Goal: Information Seeking & Learning: Find specific page/section

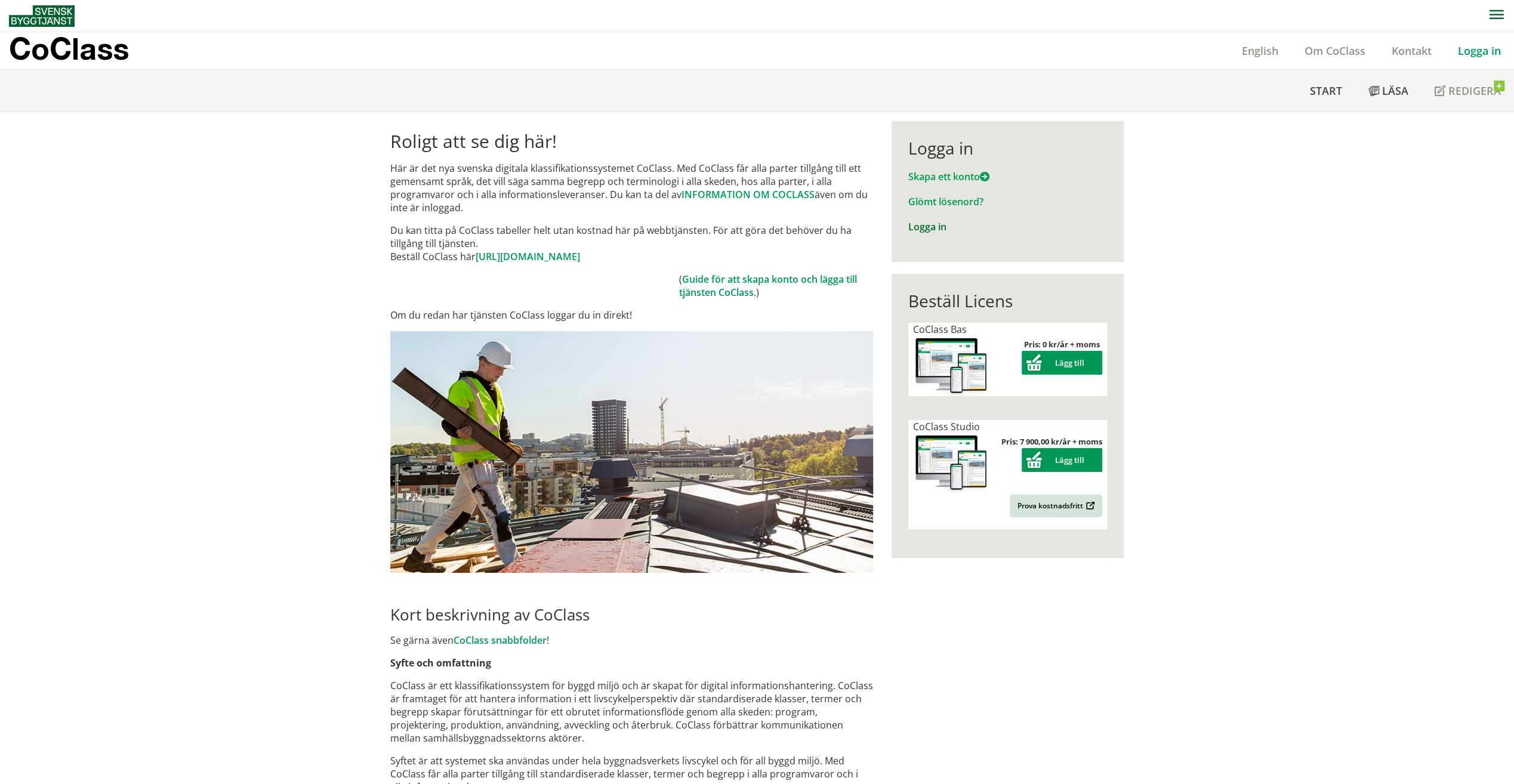
click at [929, 229] on link "Logga in" at bounding box center [927, 226] width 38 height 13
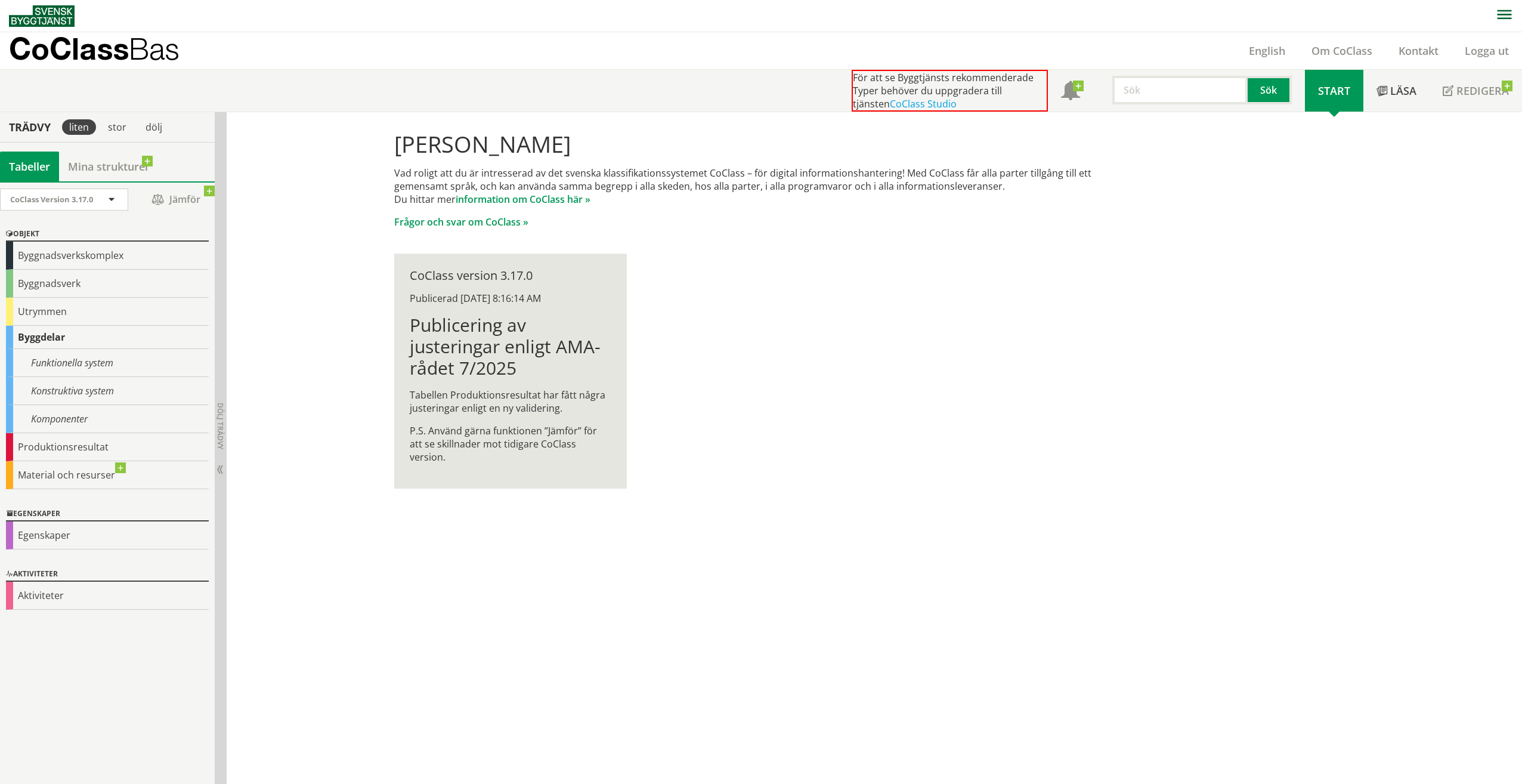
click at [1143, 97] on input "text" at bounding box center [1180, 90] width 135 height 28
click at [1270, 97] on button "Sök" at bounding box center [1270, 90] width 44 height 28
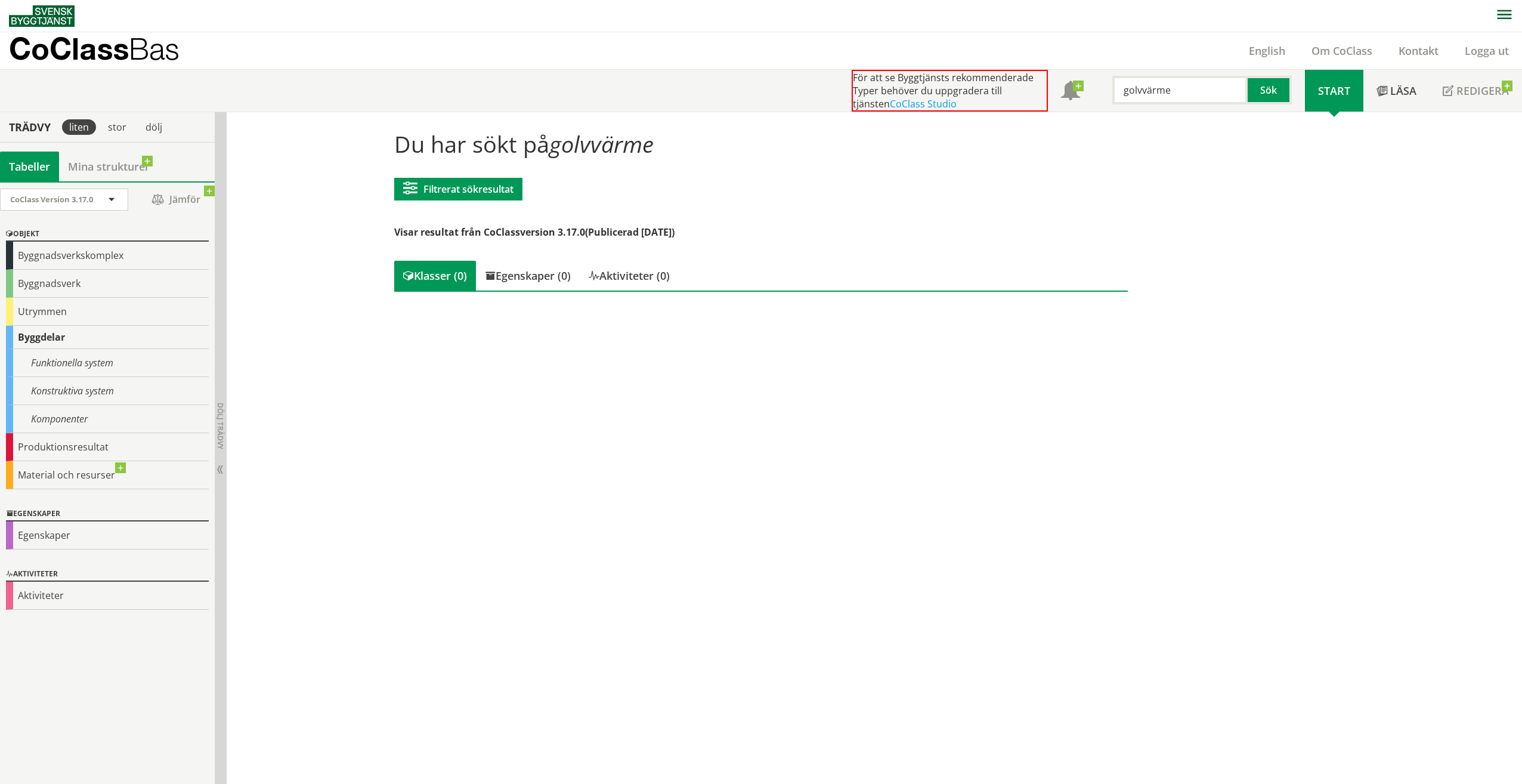
drag, startPoint x: 1172, startPoint y: 88, endPoint x: 980, endPoint y: 85, distance: 192.0
click at [971, 82] on div "För att se Byggtjänsts rekommenderade Typer behöver du uppgradera till tjänsten…" at bounding box center [1078, 91] width 453 height 42
click at [1274, 90] on button "Sök" at bounding box center [1270, 90] width 44 height 28
drag, startPoint x: 1163, startPoint y: 85, endPoint x: 1076, endPoint y: 84, distance: 87.0
click at [1076, 84] on div "För att se Byggtjänsts rekommenderade Typer behöver du uppgradera till tjänsten…" at bounding box center [1078, 91] width 453 height 42
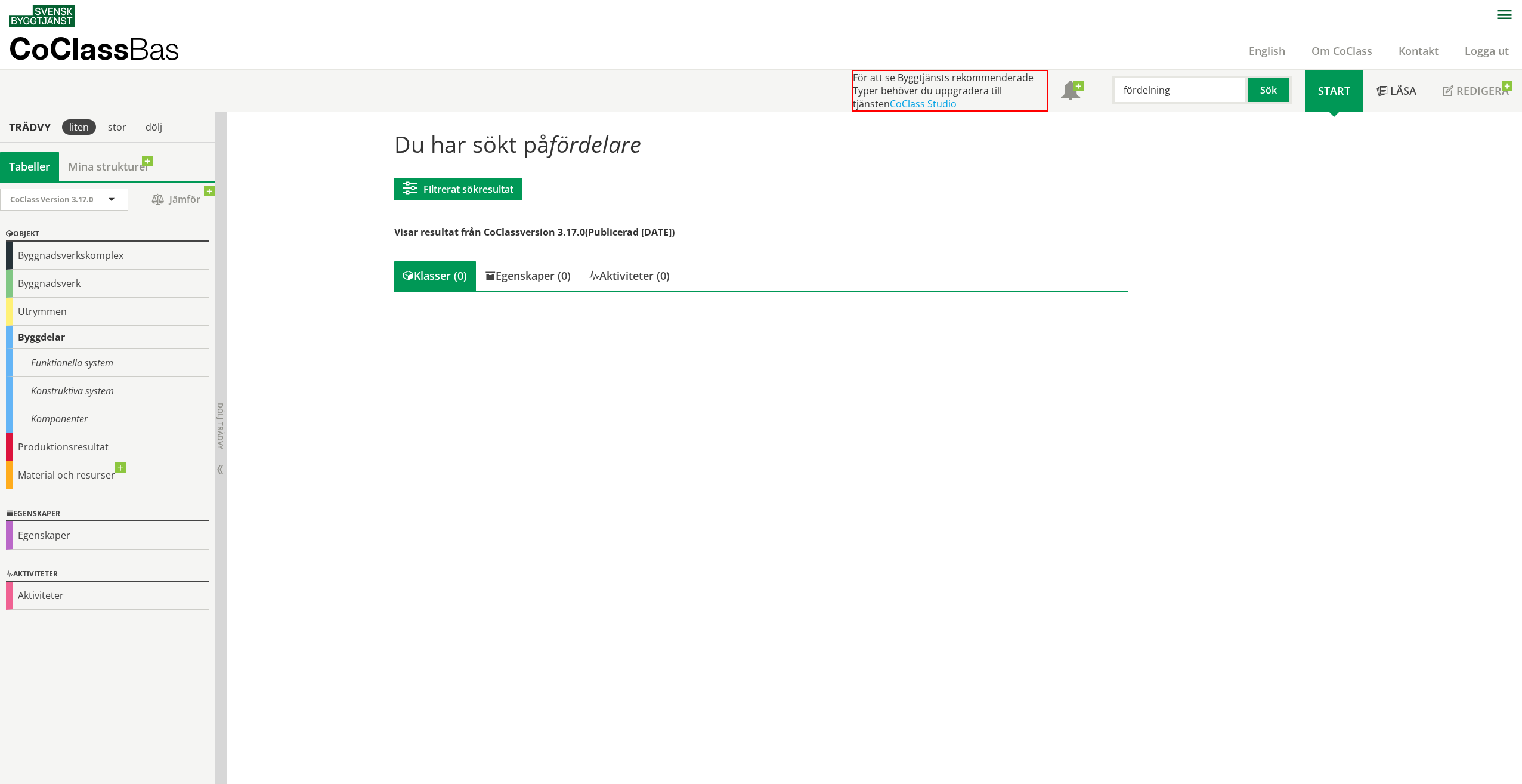
type input "fördelning"
click at [75, 413] on div "Komponenter" at bounding box center [107, 419] width 203 height 28
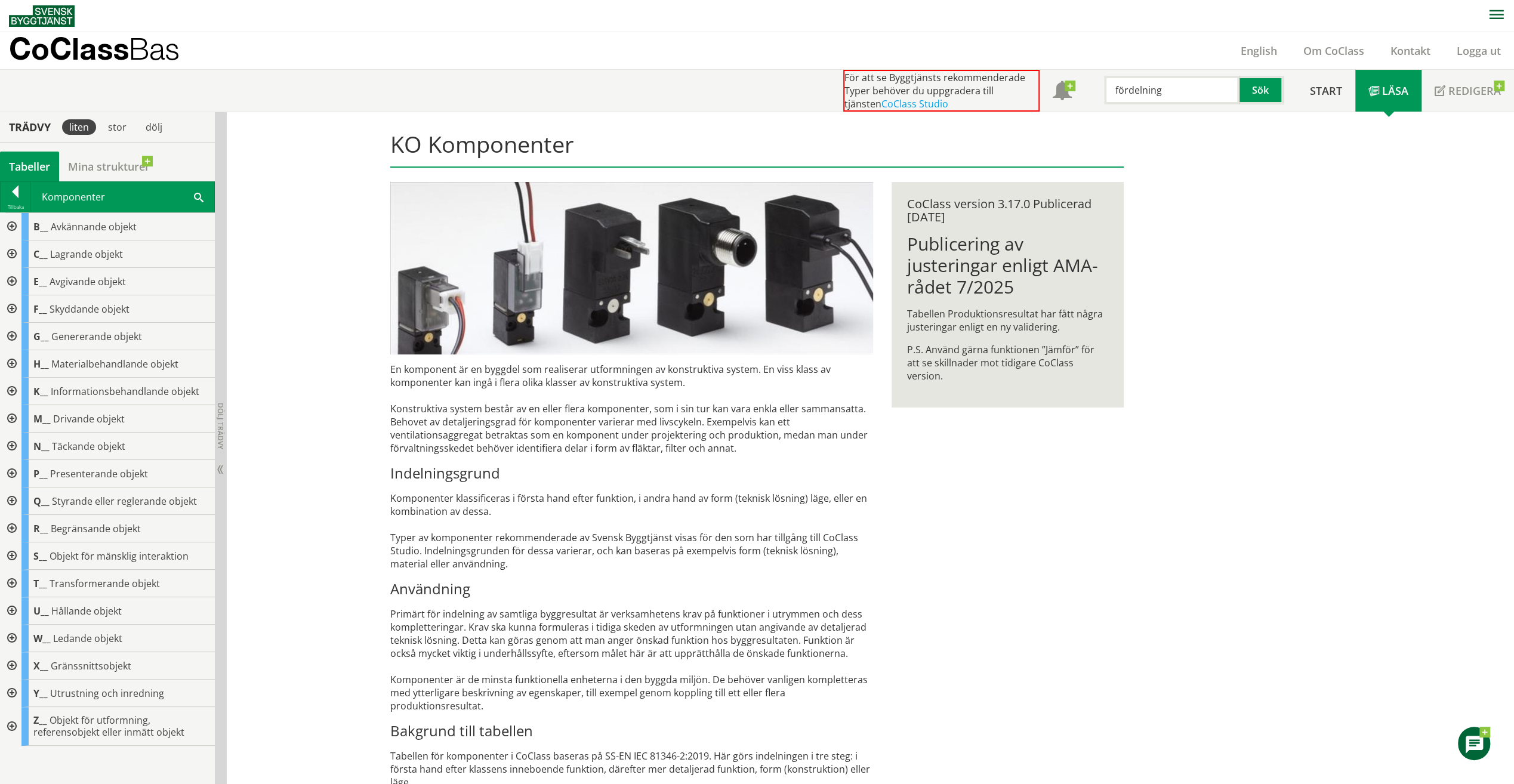
click at [13, 417] on div at bounding box center [10, 419] width 21 height 27
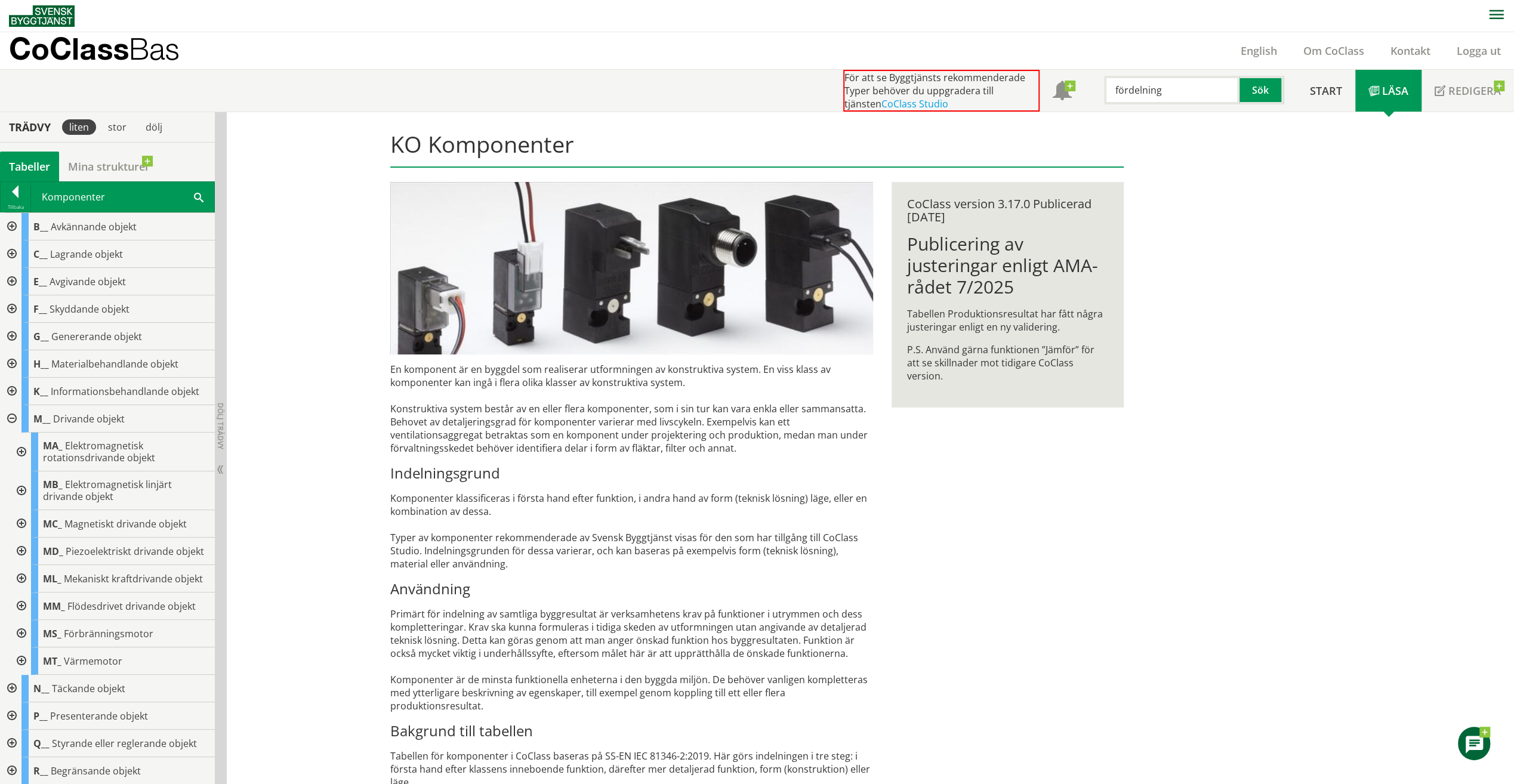
click at [14, 419] on div at bounding box center [10, 419] width 21 height 27
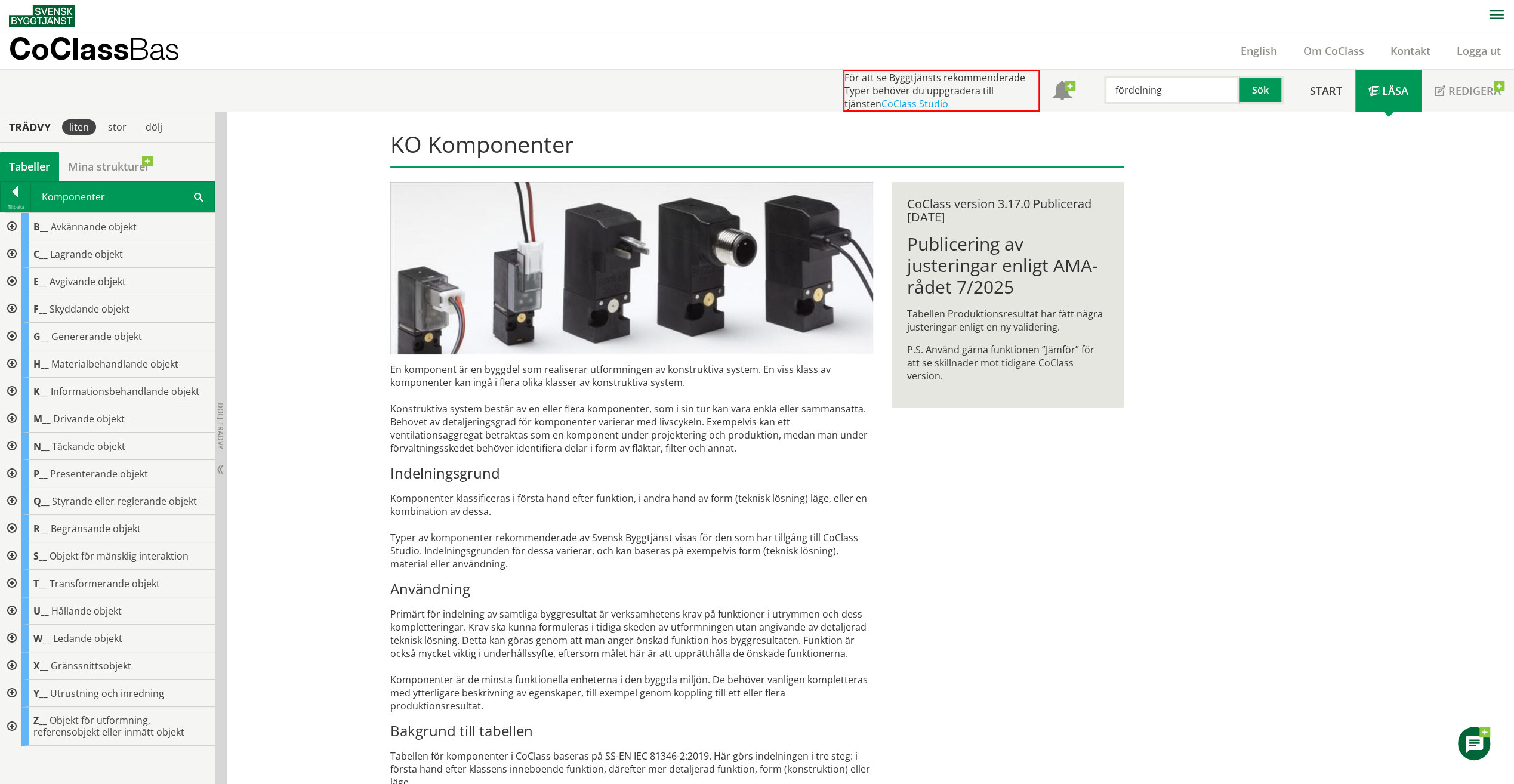
click at [11, 500] on div at bounding box center [10, 501] width 21 height 27
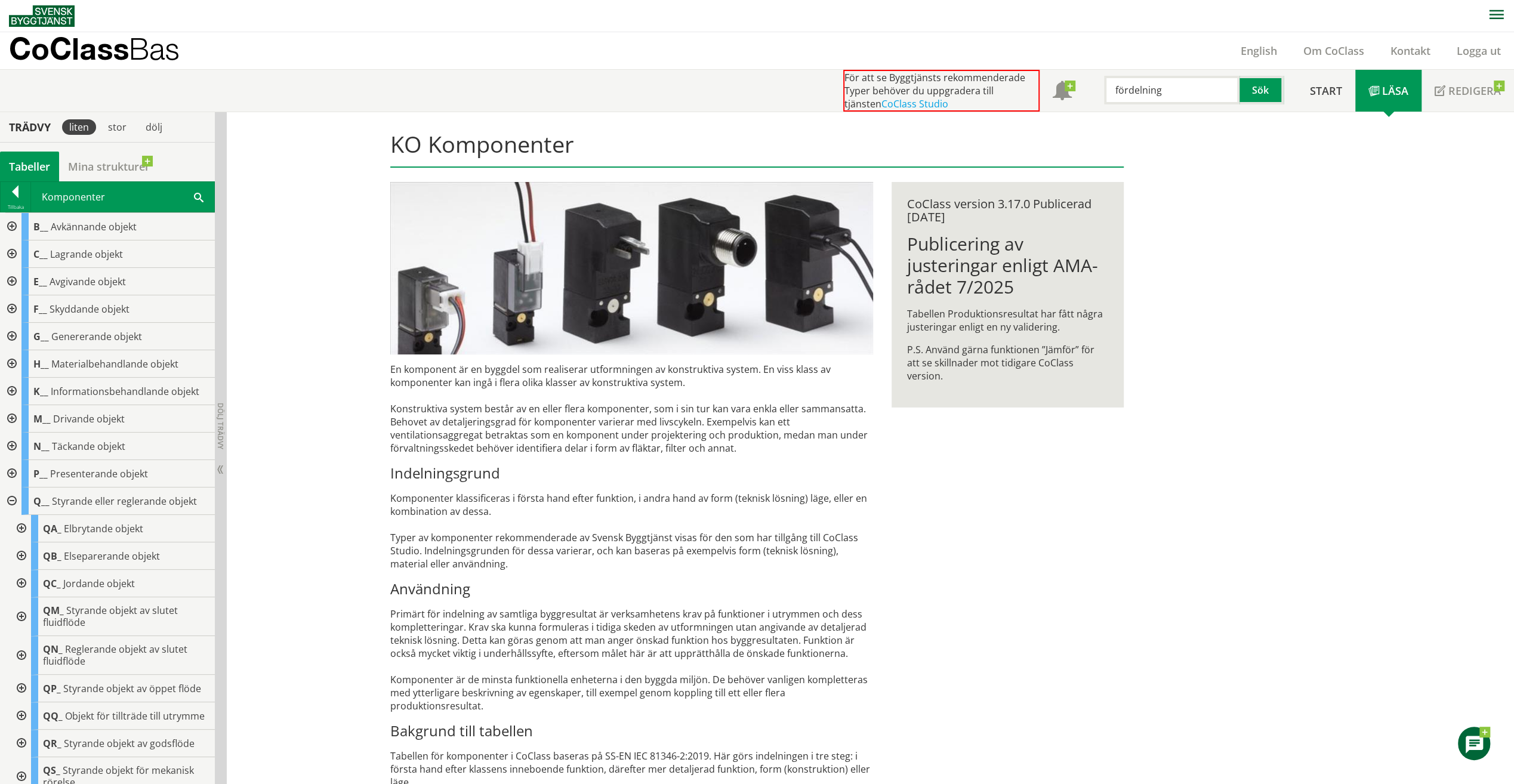
click at [11, 496] on div at bounding box center [10, 501] width 21 height 27
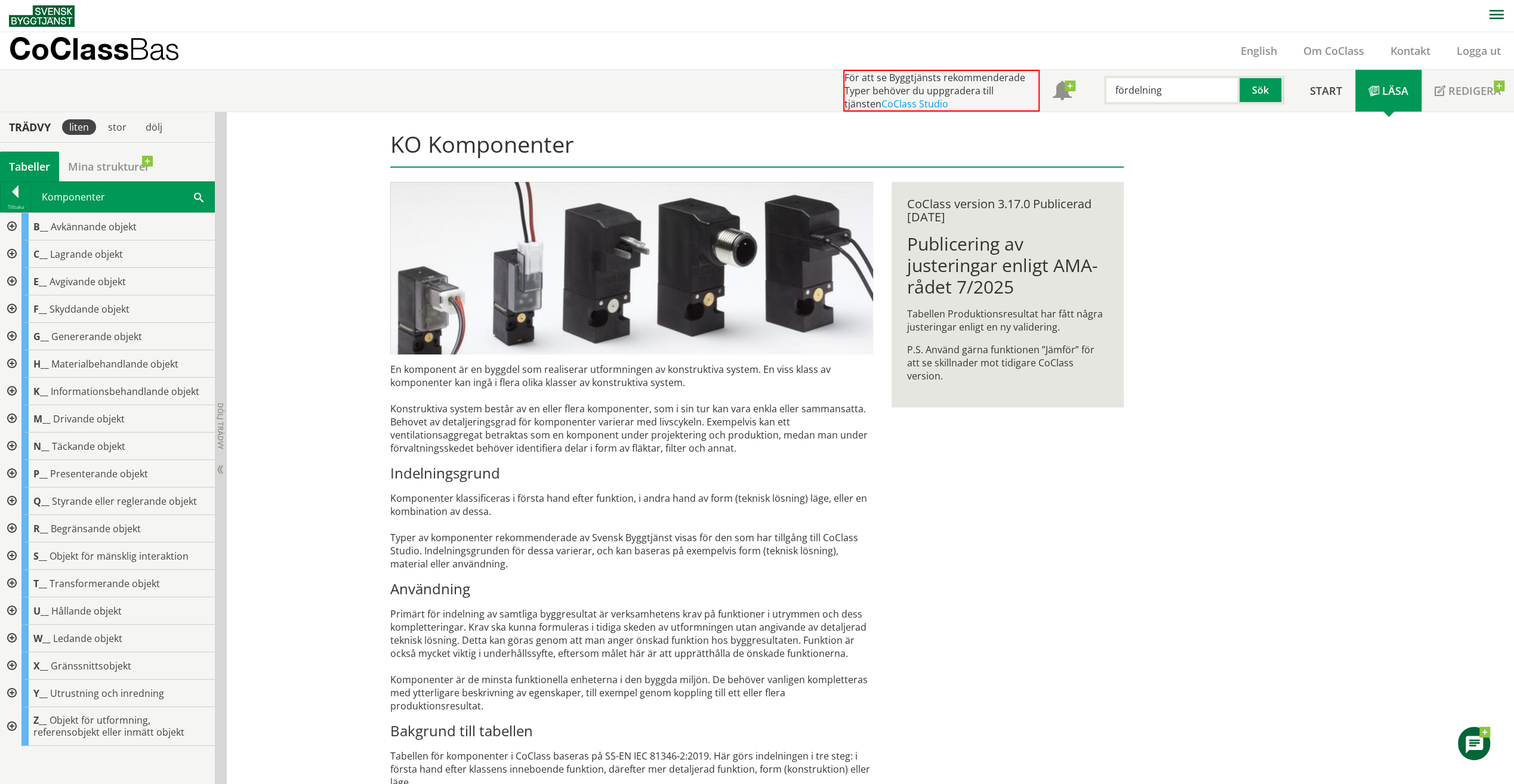
click at [13, 609] on div at bounding box center [10, 610] width 21 height 27
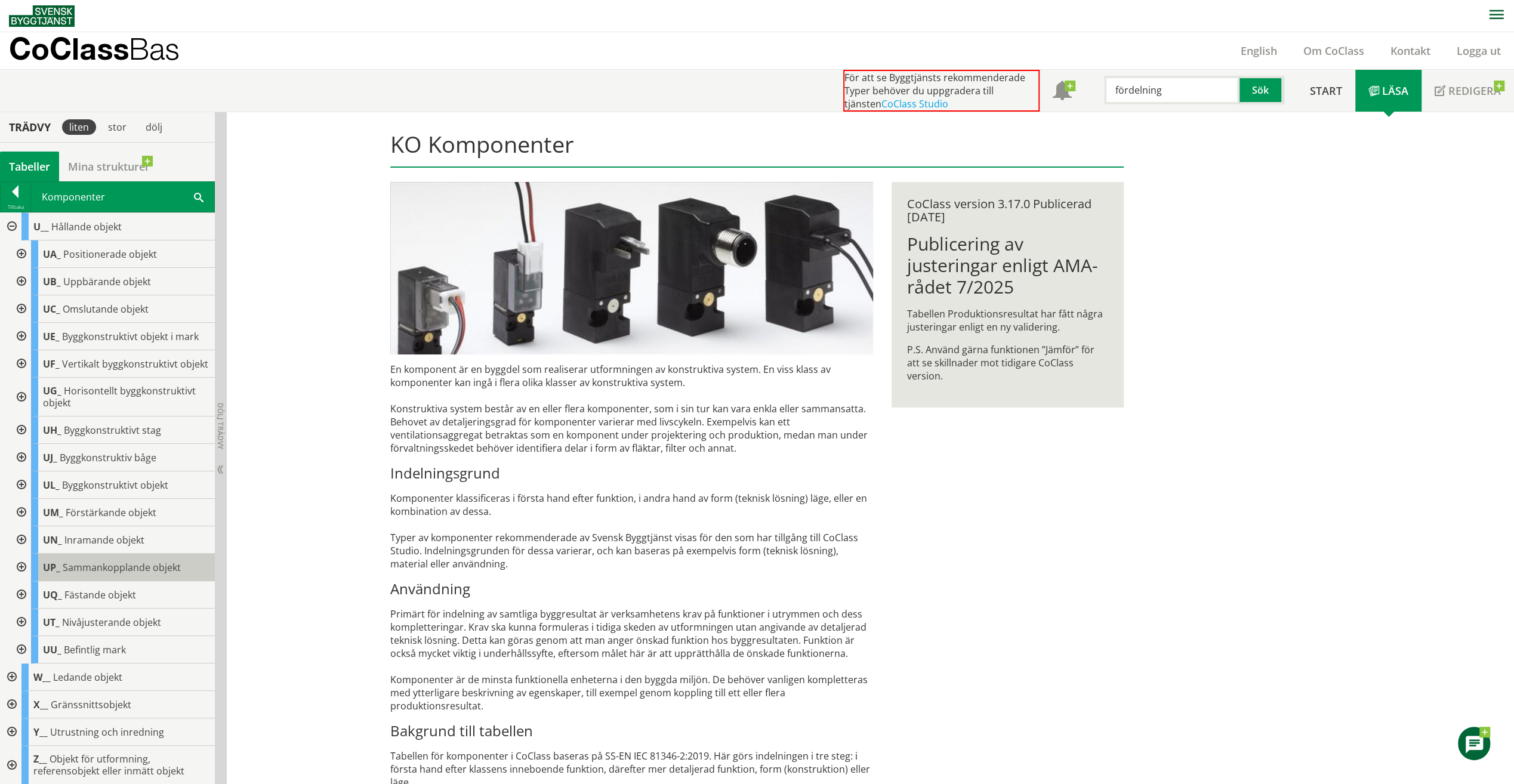
scroll to position [216, 0]
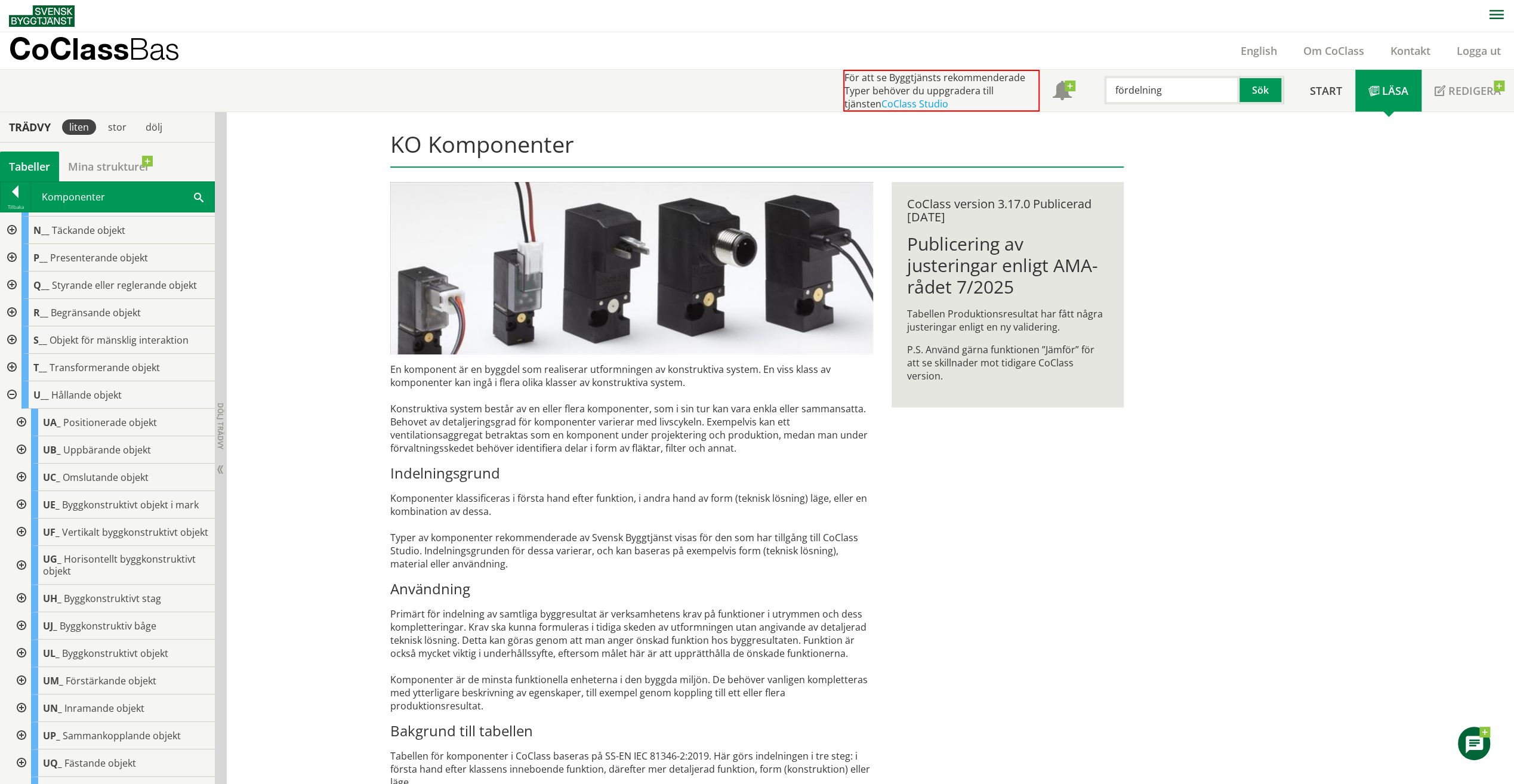
click at [12, 393] on div at bounding box center [10, 395] width 21 height 27
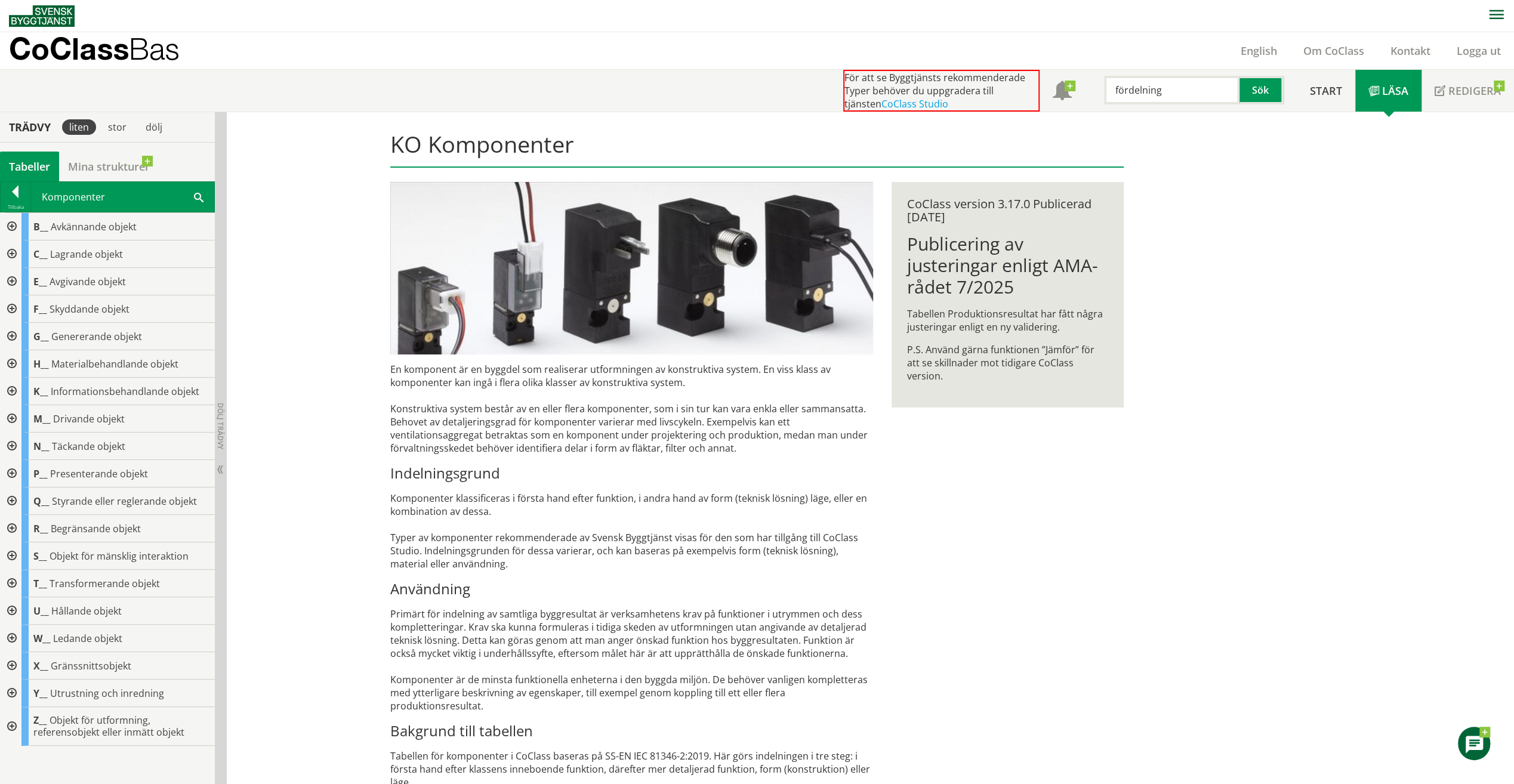
click at [9, 331] on div at bounding box center [10, 336] width 21 height 27
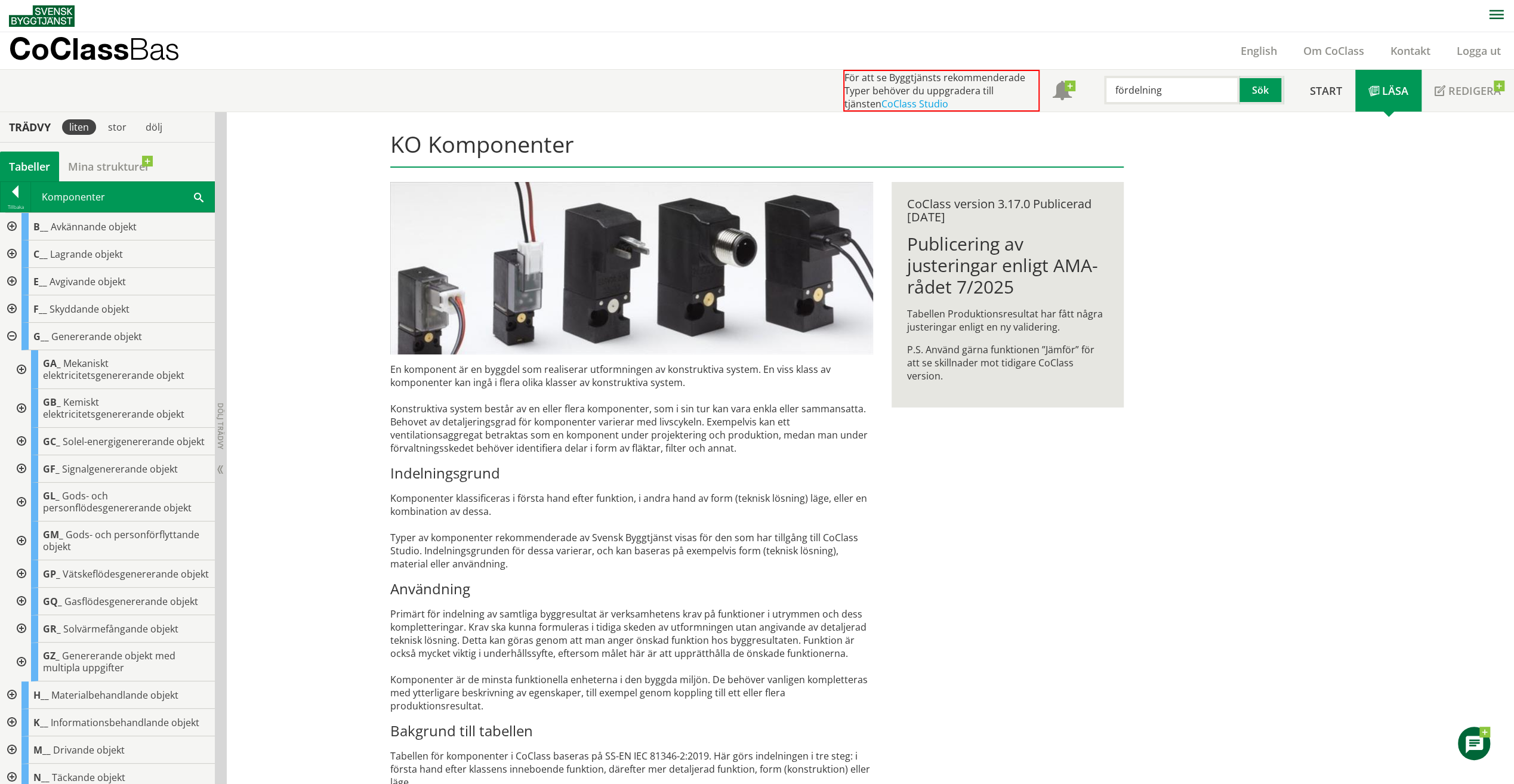
click at [21, 587] on div at bounding box center [20, 574] width 21 height 27
click at [21, 584] on div at bounding box center [20, 574] width 21 height 27
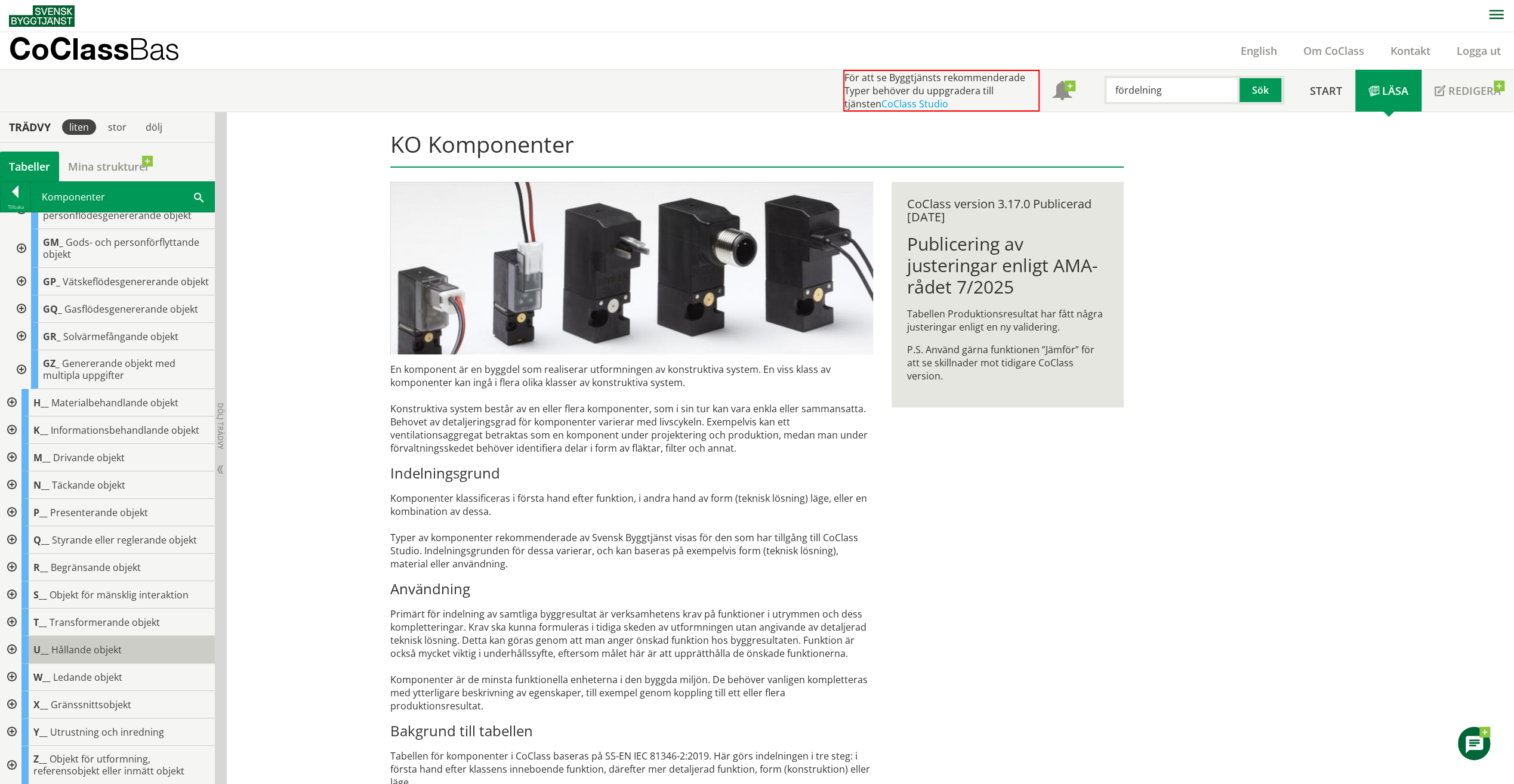
scroll to position [313, 0]
click at [11, 700] on div at bounding box center [10, 704] width 21 height 27
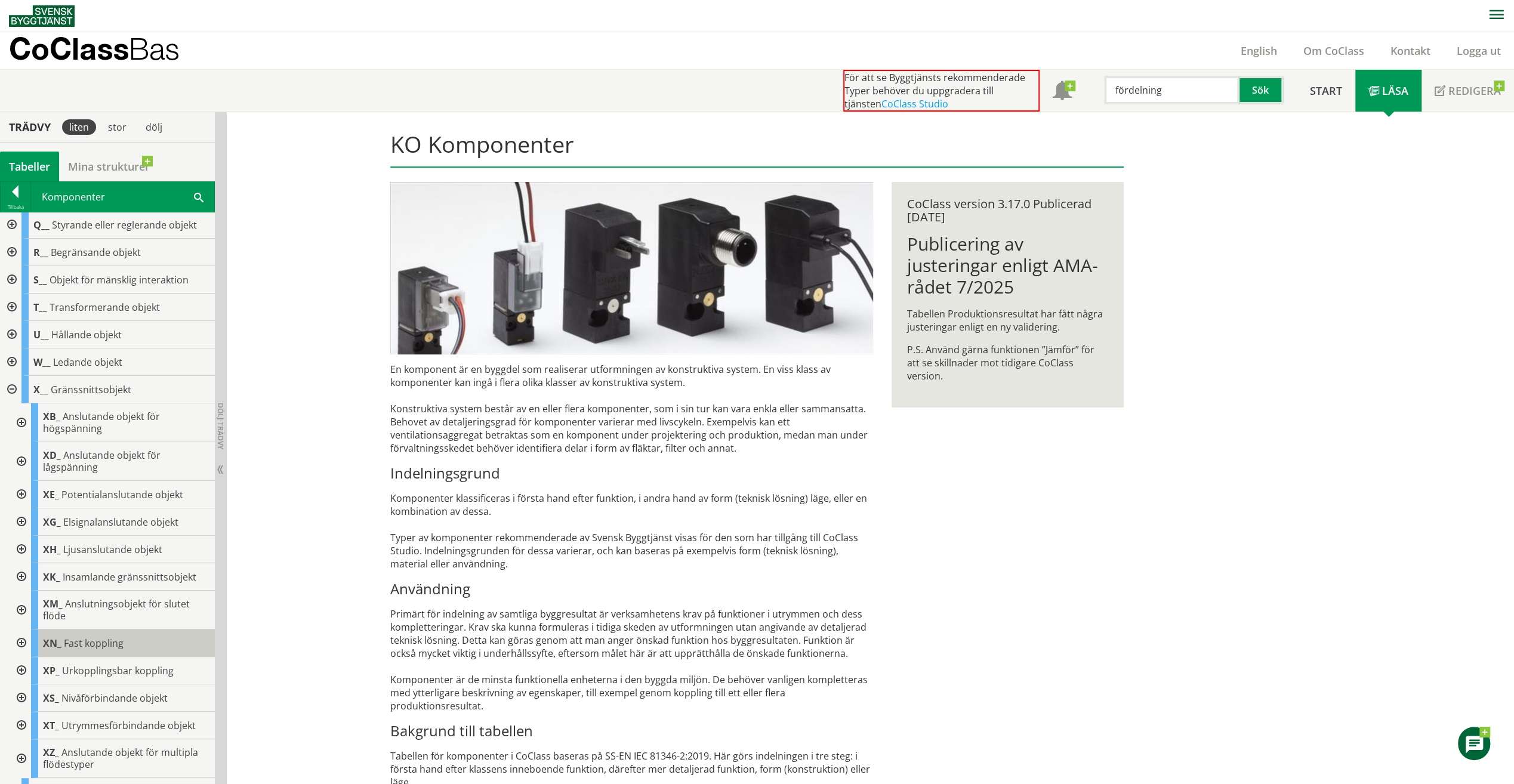
scroll to position [611, 0]
click at [19, 624] on div at bounding box center [20, 605] width 21 height 38
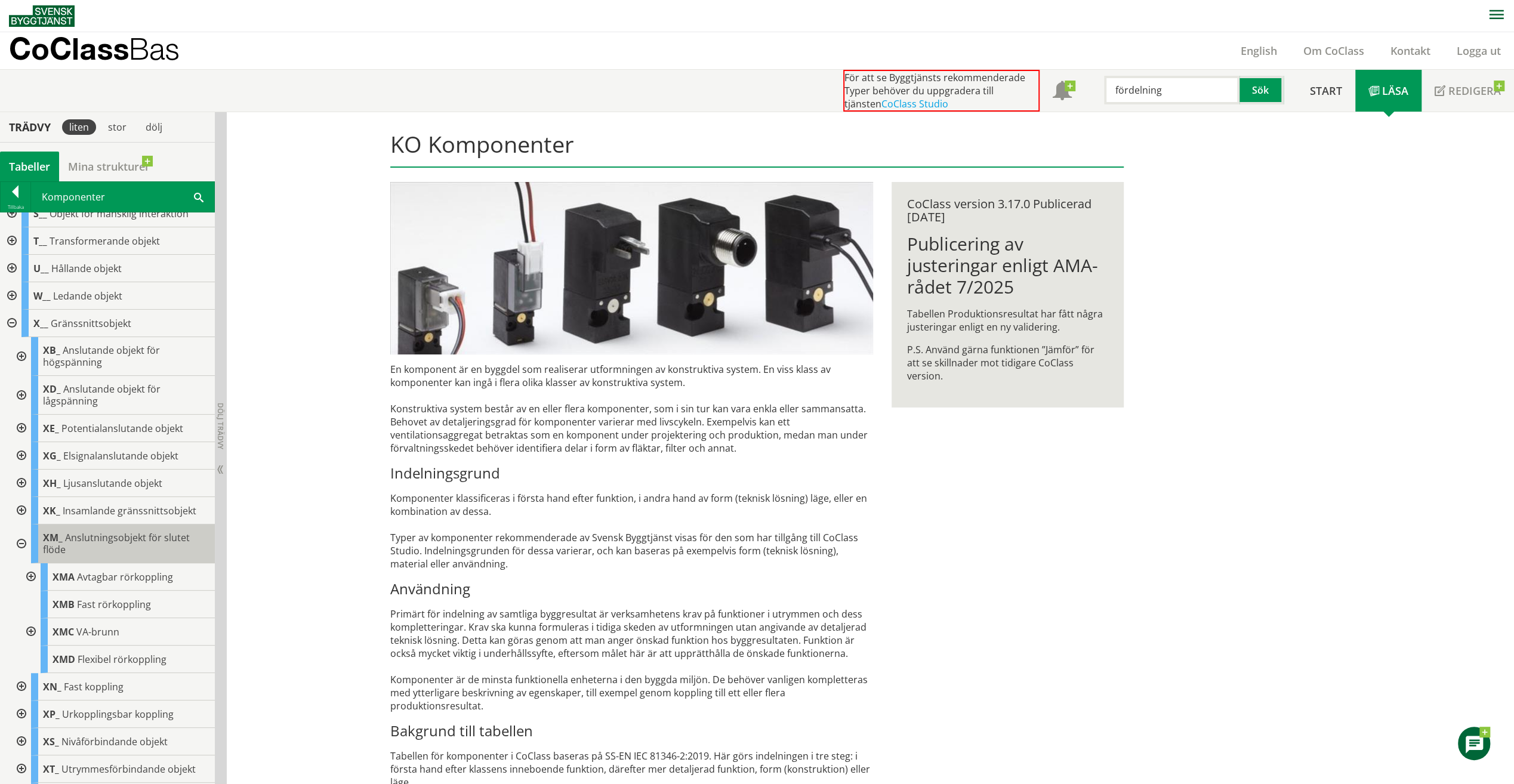
scroll to position [731, 0]
